Goal: Information Seeking & Learning: Learn about a topic

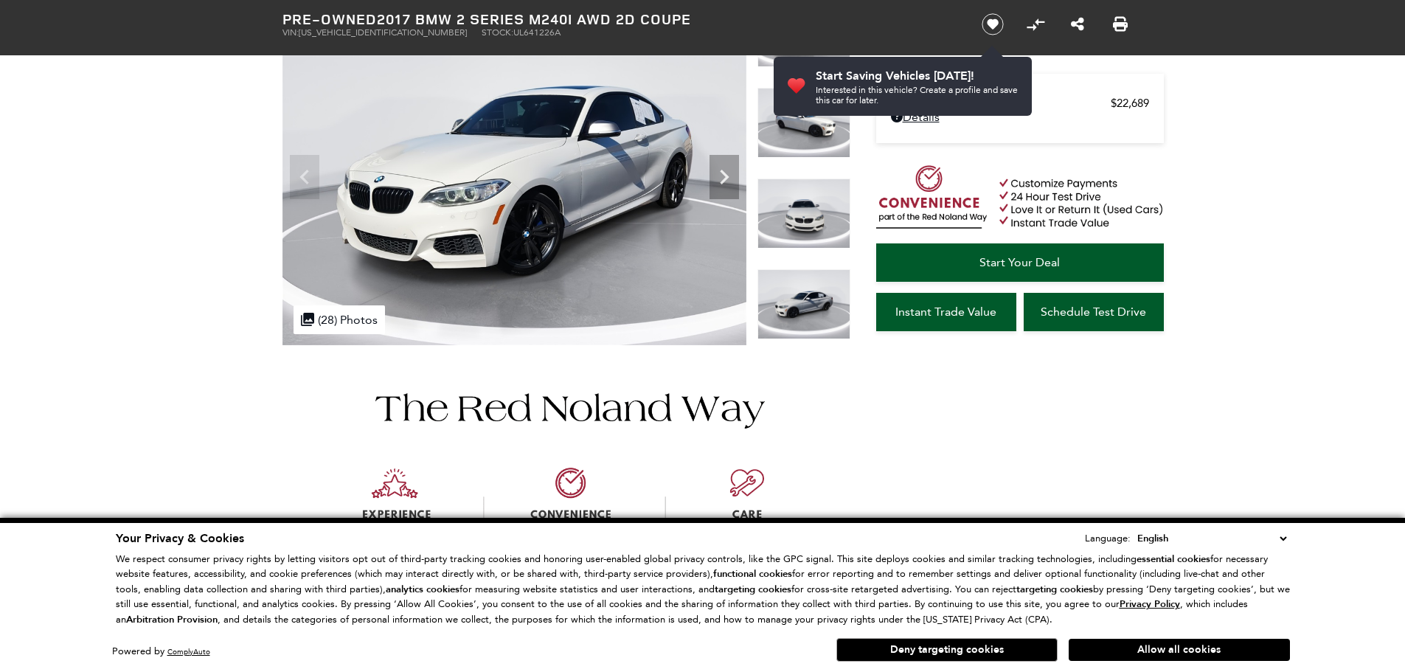
click at [1280, 538] on select "English Spanish / Español English / United Kingdom Korean / 한국어 Vietnamese / Ti…" at bounding box center [1212, 538] width 156 height 16
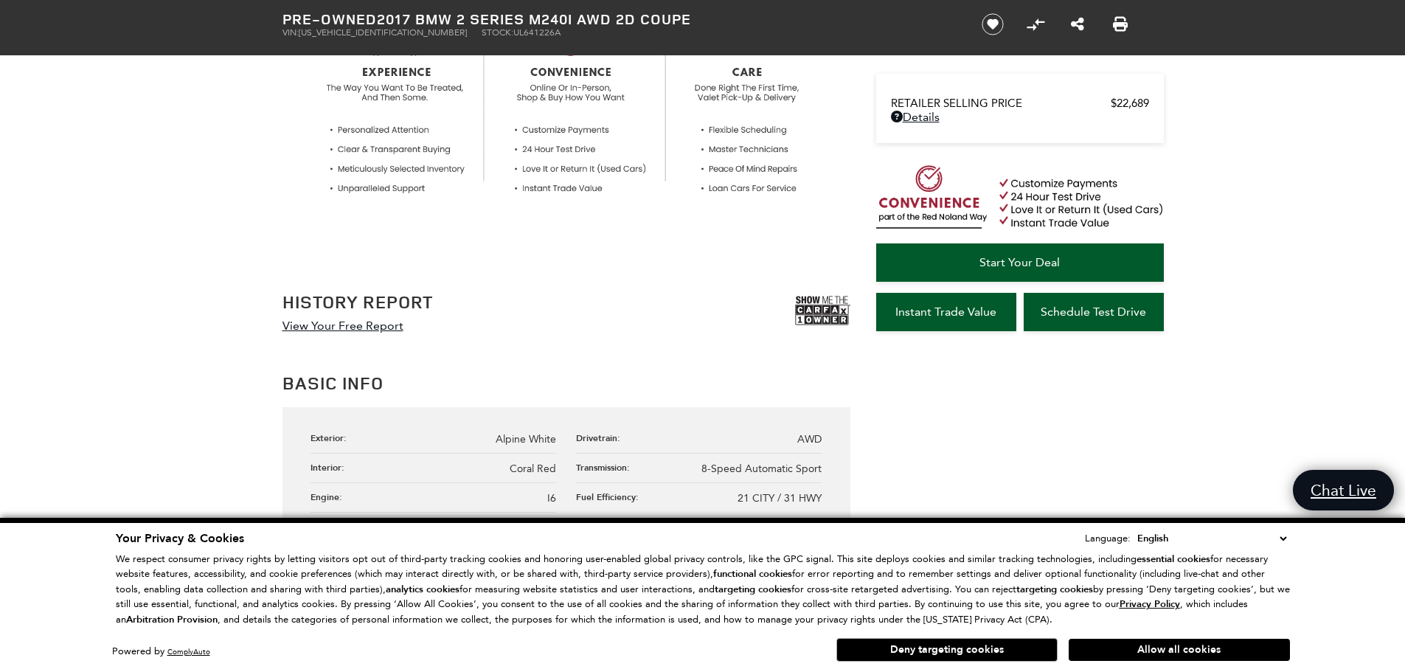
scroll to position [738, 0]
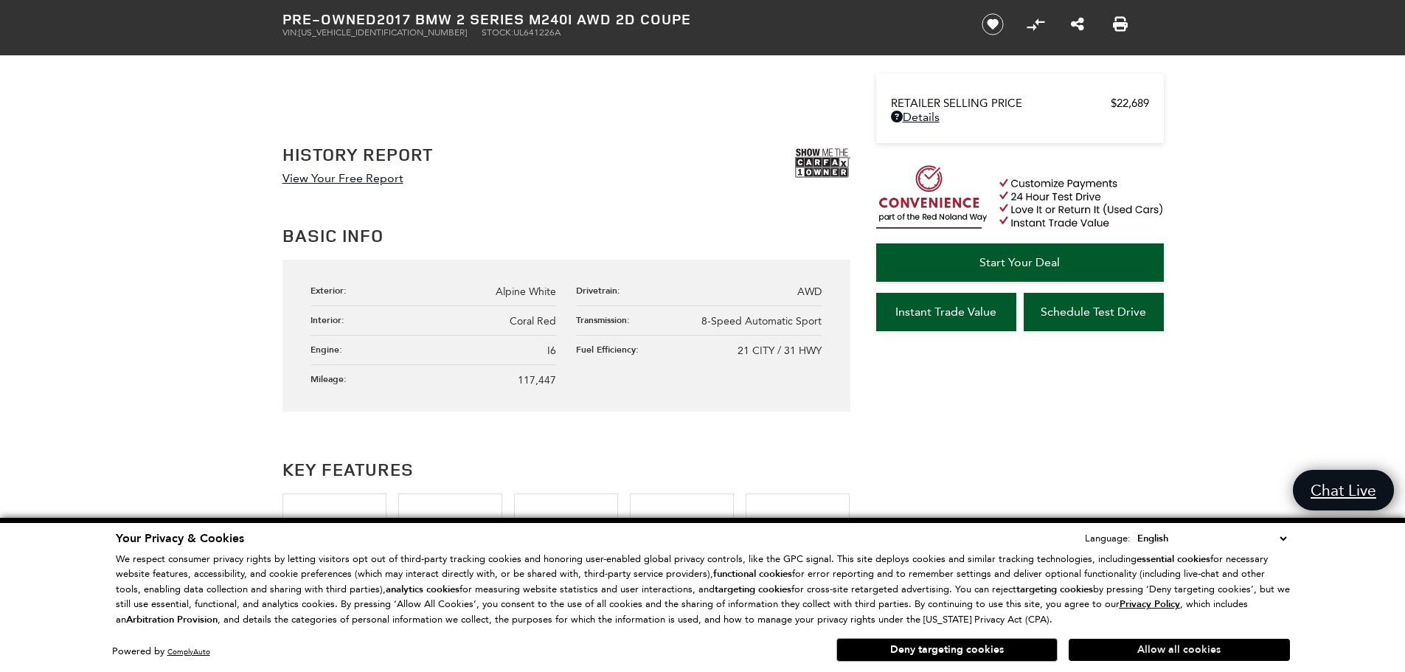
click at [1175, 645] on button "Allow all cookies" at bounding box center [1179, 650] width 221 height 22
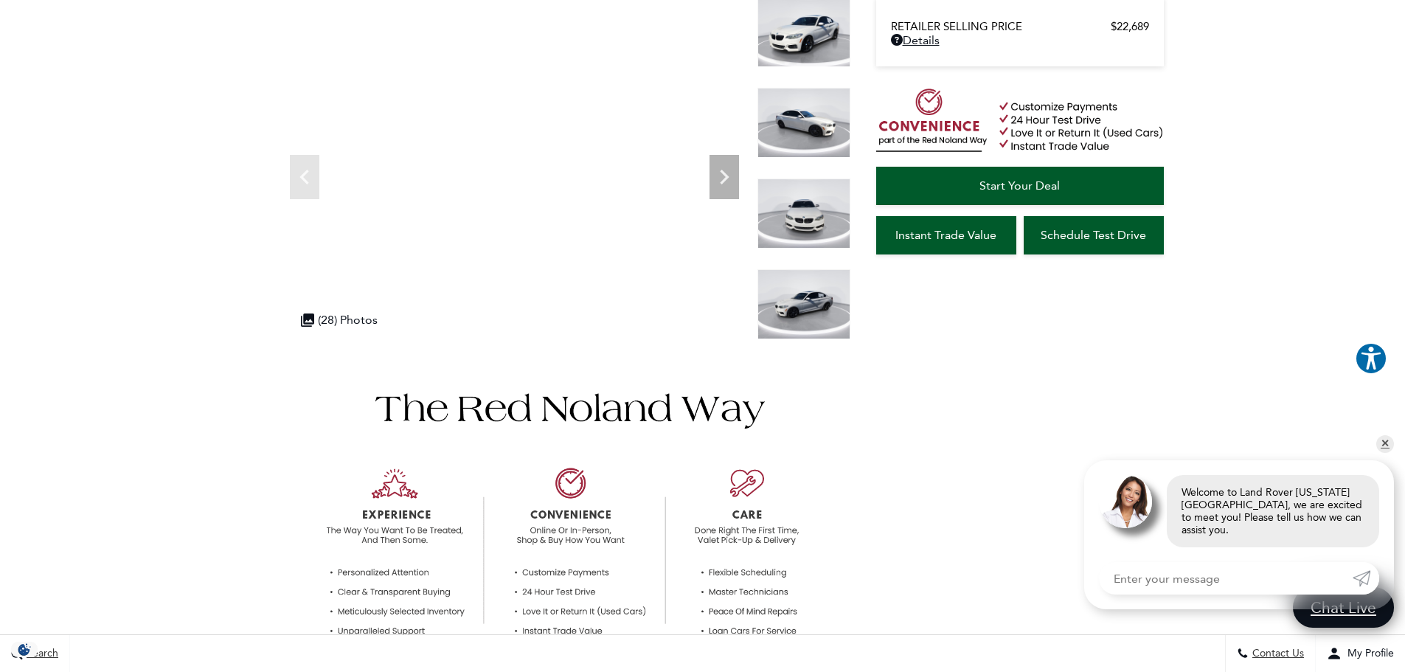
scroll to position [0, 0]
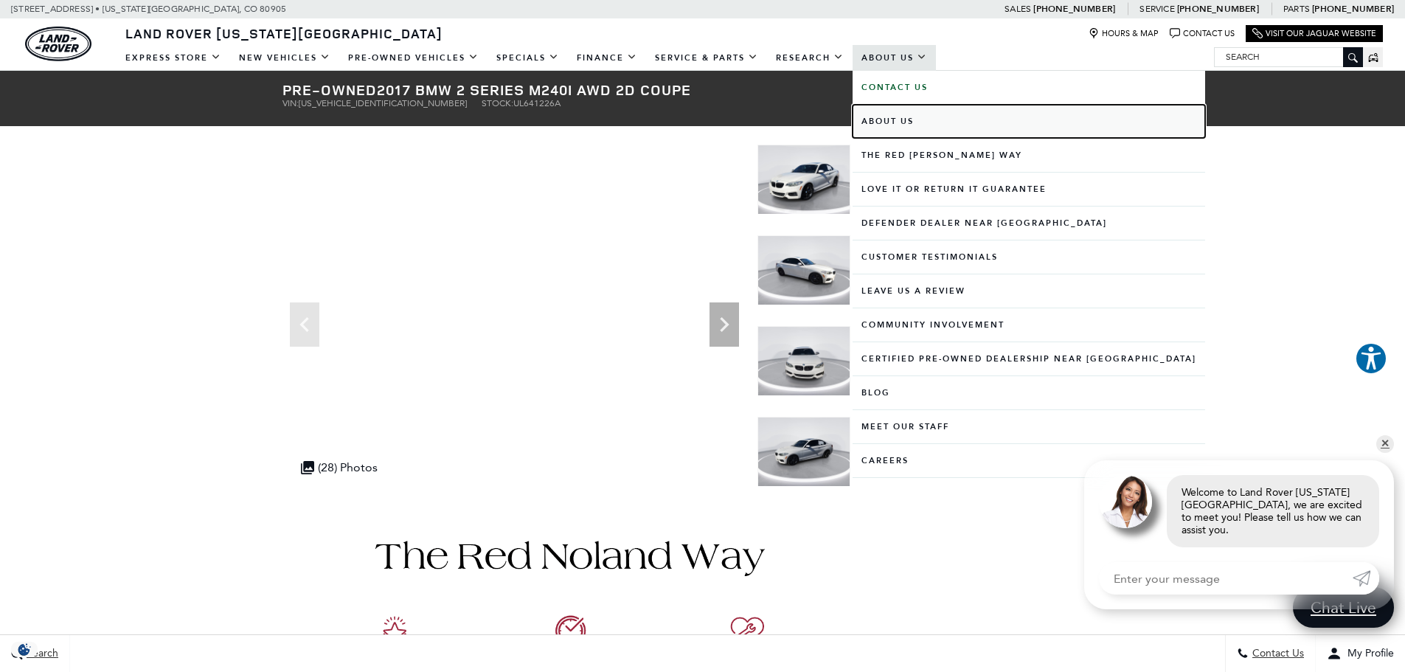
click at [884, 114] on link "About Us" at bounding box center [1029, 121] width 353 height 33
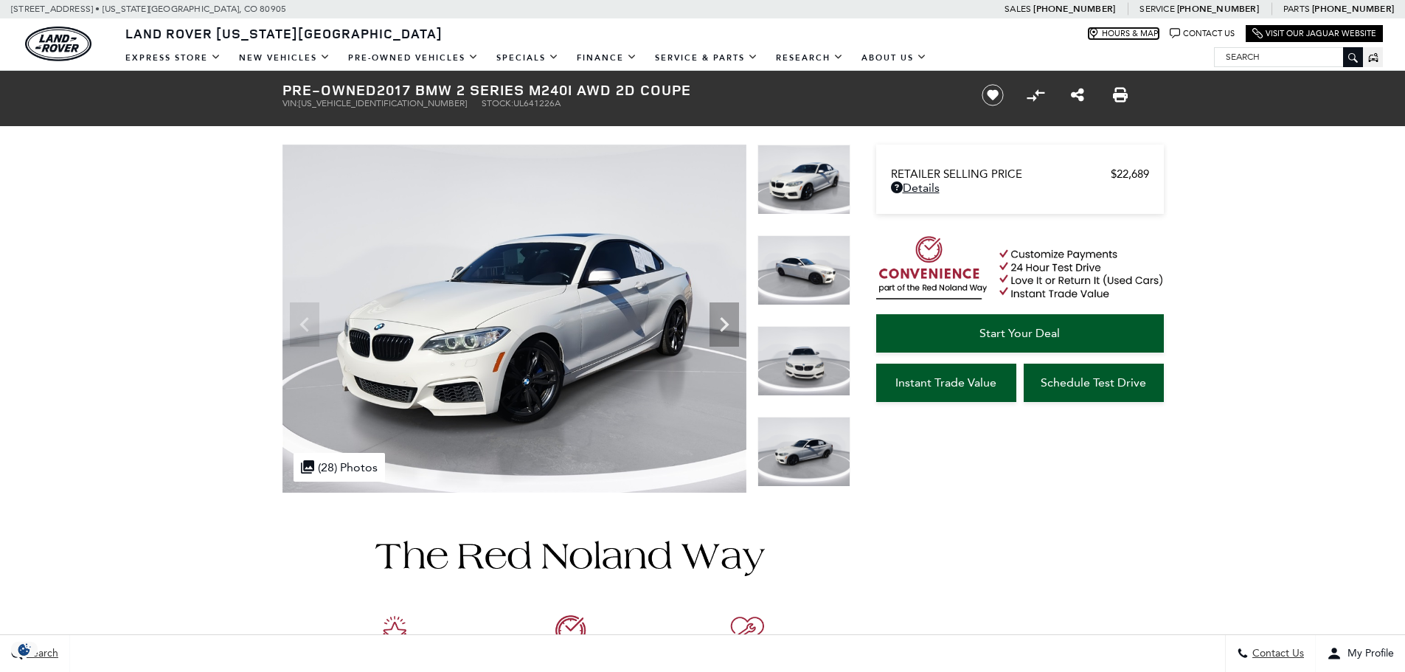
click at [1128, 38] on link "Map Marker Icon Hours & Map" at bounding box center [1124, 33] width 70 height 11
click at [819, 188] on img at bounding box center [803, 180] width 93 height 70
